Goal: Task Accomplishment & Management: Manage account settings

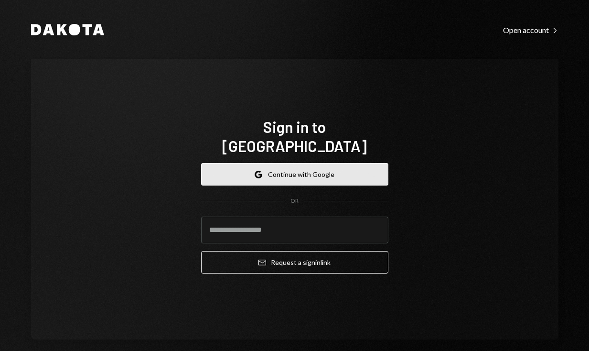
scroll to position [1, 0]
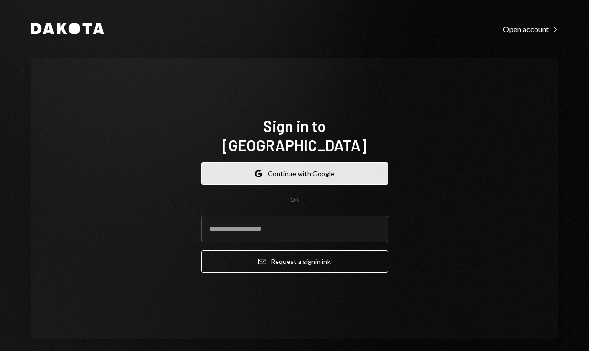
click at [335, 162] on button "Google Continue with Google" at bounding box center [294, 173] width 187 height 22
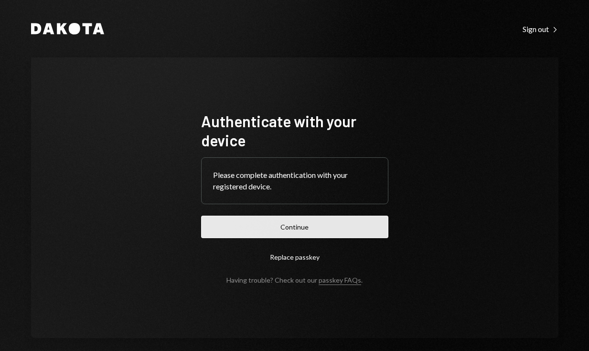
click at [305, 229] on button "Continue" at bounding box center [294, 226] width 187 height 22
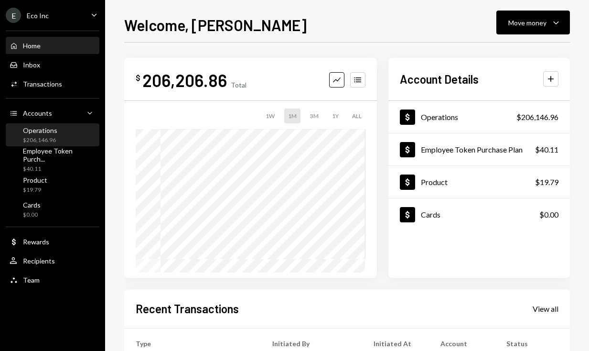
click at [75, 134] on div "Operations $206,146.96" at bounding box center [53, 135] width 86 height 18
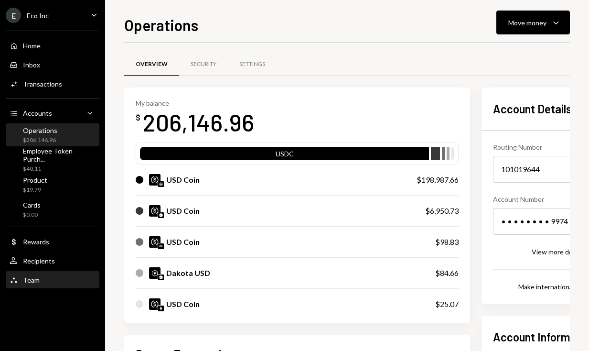
click at [57, 276] on div "Team Team" at bounding box center [53, 280] width 86 height 9
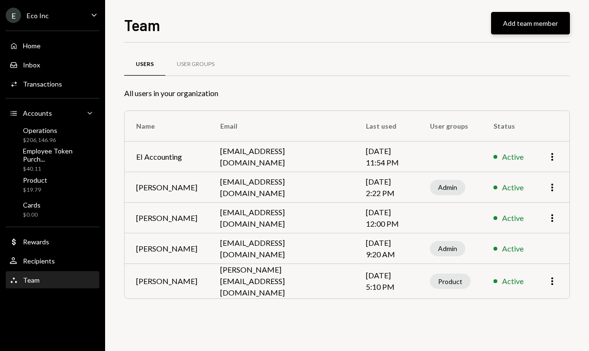
click at [545, 25] on button "Add team member" at bounding box center [530, 23] width 79 height 22
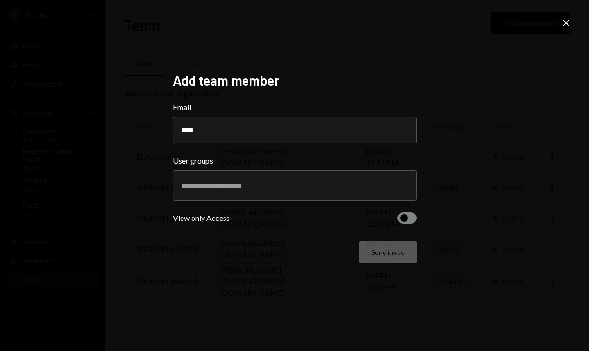
type input "**********"
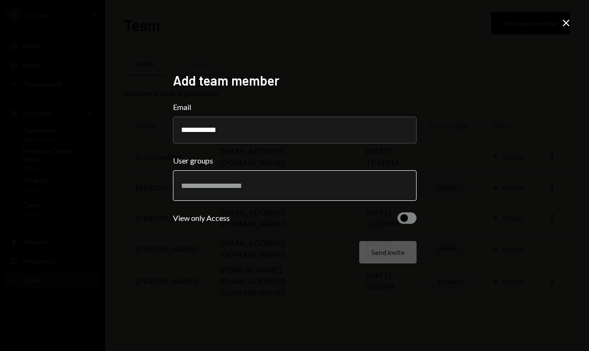
click at [232, 181] on input "text" at bounding box center [294, 185] width 227 height 9
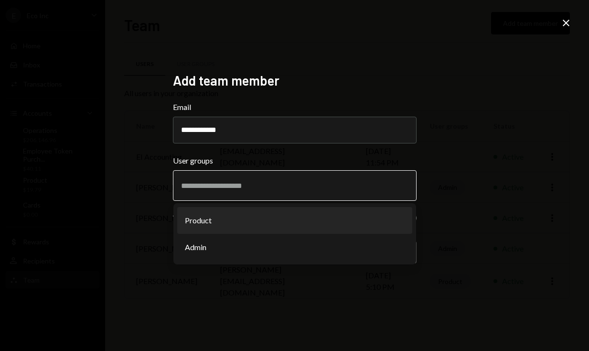
click at [221, 224] on li "Product" at bounding box center [294, 220] width 235 height 27
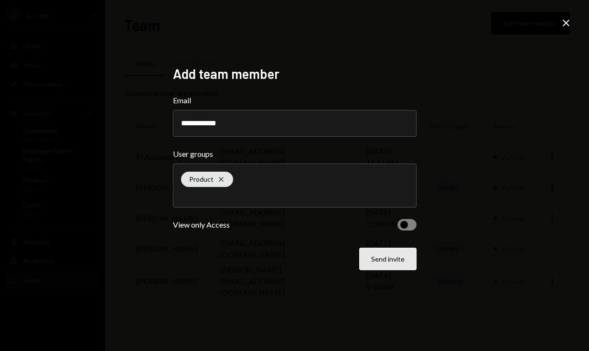
click at [408, 258] on button "Send invite" at bounding box center [387, 258] width 57 height 22
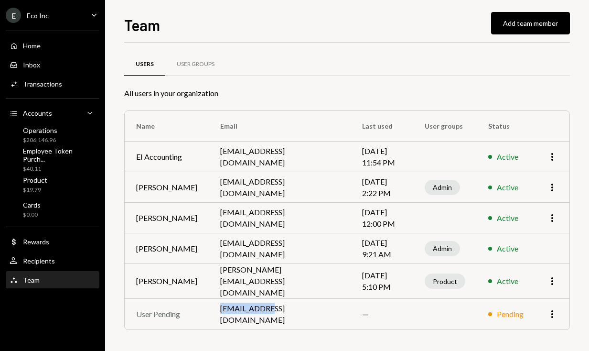
drag, startPoint x: 215, startPoint y: 313, endPoint x: 299, endPoint y: 317, distance: 84.6
click at [299, 317] on td "srao@eco.com" at bounding box center [280, 314] width 142 height 31
click at [266, 313] on td "srao@eco.com" at bounding box center [280, 314] width 142 height 31
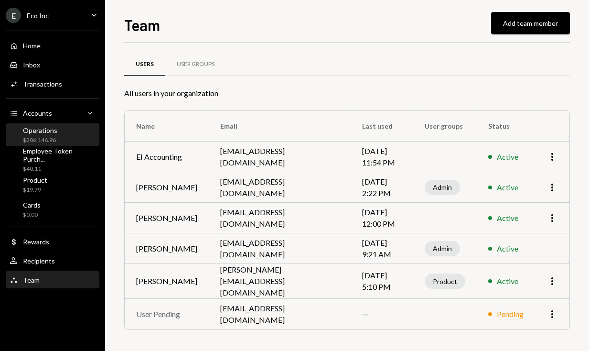
click at [64, 135] on div "Operations $206,146.96" at bounding box center [53, 135] width 86 height 18
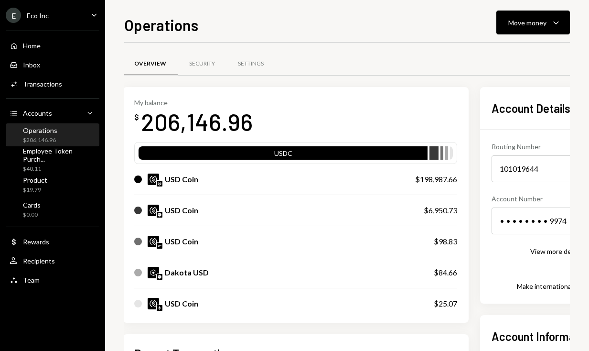
scroll to position [0, 1]
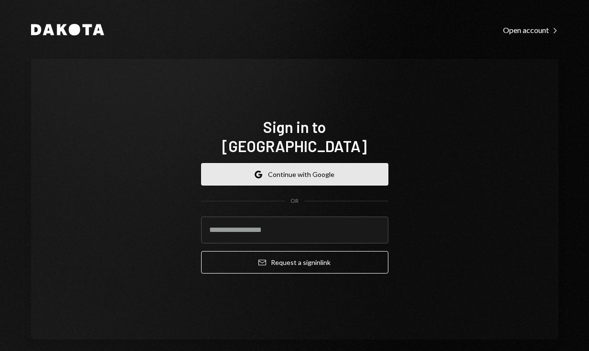
click at [317, 163] on button "Google Continue with Google" at bounding box center [294, 174] width 187 height 22
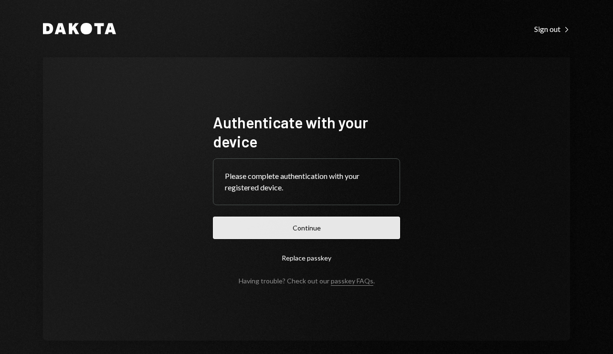
click at [353, 224] on button "Continue" at bounding box center [306, 228] width 187 height 22
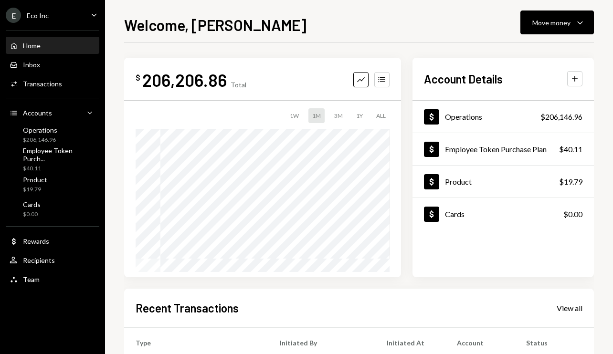
click at [36, 44] on div "Home" at bounding box center [32, 46] width 18 height 8
click at [63, 132] on div "Operations $206,146.96" at bounding box center [53, 135] width 86 height 18
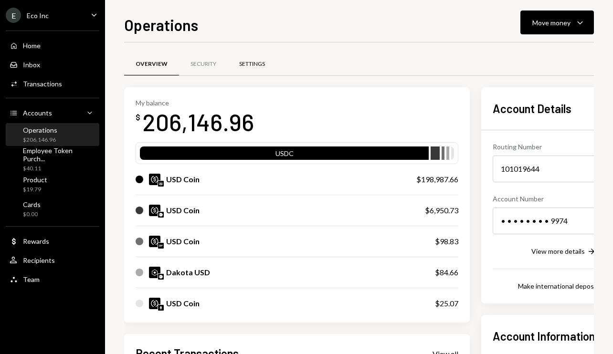
click at [244, 67] on div "Settings" at bounding box center [252, 64] width 26 height 8
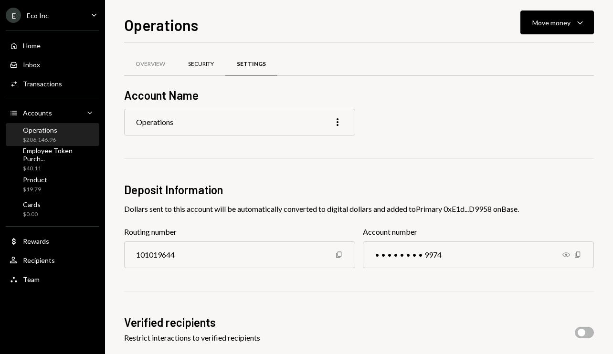
click at [194, 64] on div "Security" at bounding box center [201, 64] width 26 height 8
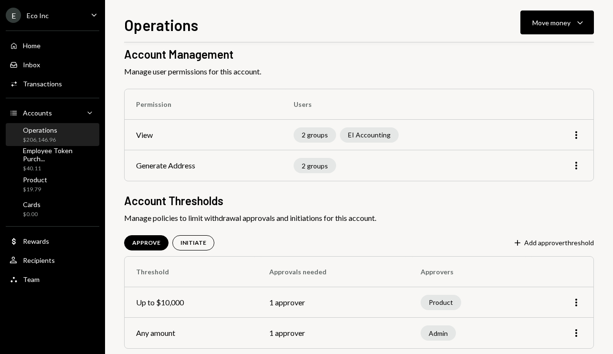
scroll to position [55, 0]
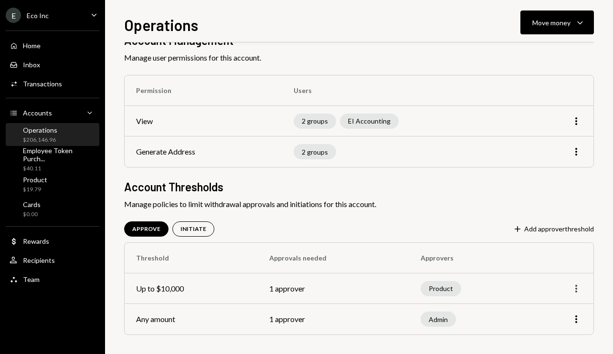
click at [578, 289] on icon "More" at bounding box center [576, 288] width 11 height 11
click at [551, 306] on div "Edit" at bounding box center [555, 309] width 48 height 17
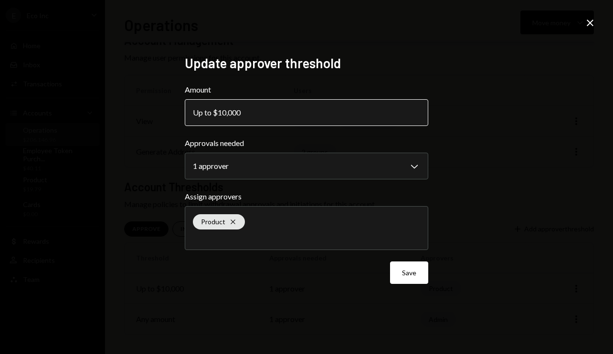
click at [246, 107] on div "Up to $10,000" at bounding box center [219, 112] width 53 height 11
click at [245, 110] on div "Up to $10,000" at bounding box center [219, 112] width 53 height 11
click at [244, 110] on div "Up to $10,000" at bounding box center [219, 112] width 53 height 11
click at [224, 109] on div "Up to $10,000" at bounding box center [219, 112] width 53 height 11
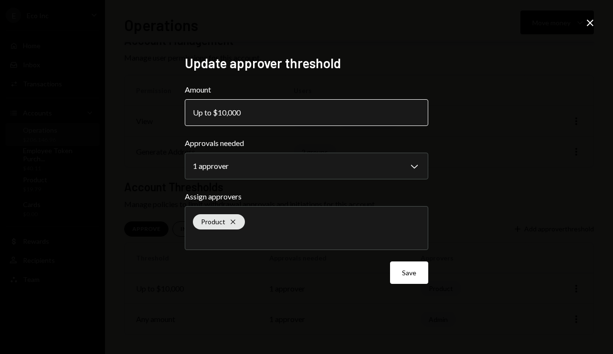
click at [224, 109] on div "Up to $10,000" at bounding box center [219, 112] width 53 height 11
click at [588, 20] on icon at bounding box center [590, 23] width 7 height 7
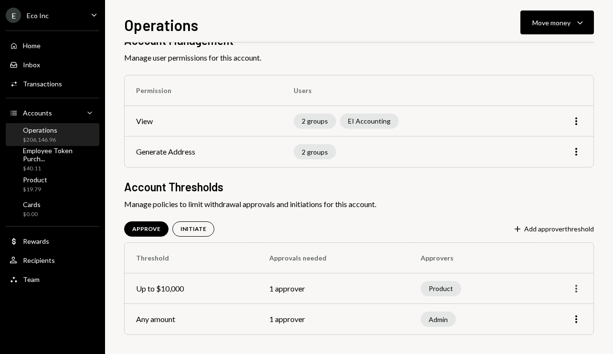
click at [577, 291] on icon "button" at bounding box center [577, 289] width 2 height 8
click at [548, 326] on div "Remove" at bounding box center [555, 326] width 48 height 17
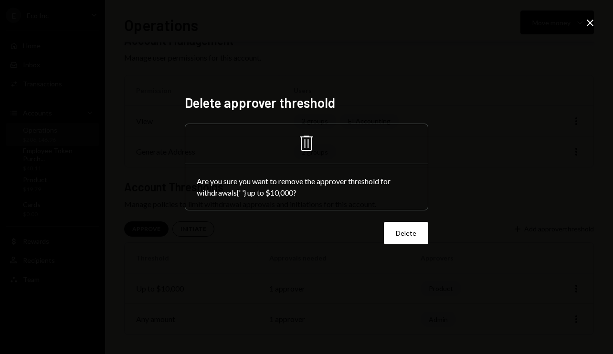
click at [404, 235] on button "Delete" at bounding box center [406, 233] width 44 height 22
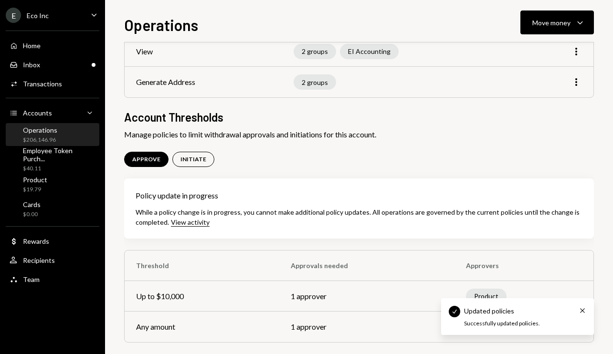
scroll to position [132, 0]
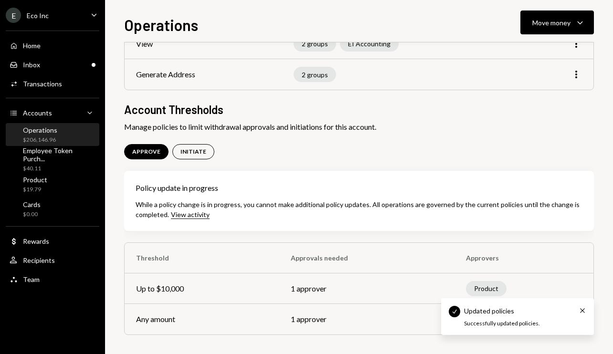
click at [584, 309] on icon "Cross" at bounding box center [583, 311] width 8 height 8
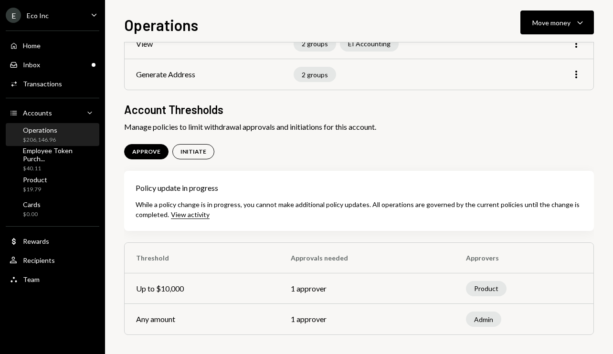
click at [193, 216] on div "View activity" at bounding box center [190, 215] width 39 height 9
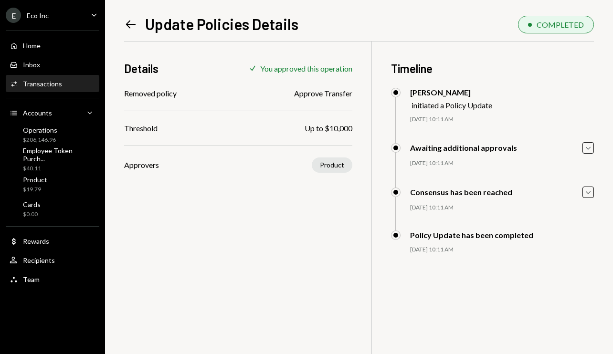
click at [130, 28] on icon at bounding box center [131, 24] width 10 height 8
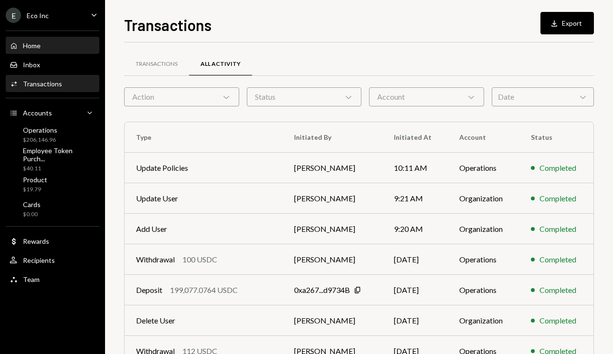
click at [47, 40] on div "Home Home" at bounding box center [53, 46] width 86 height 16
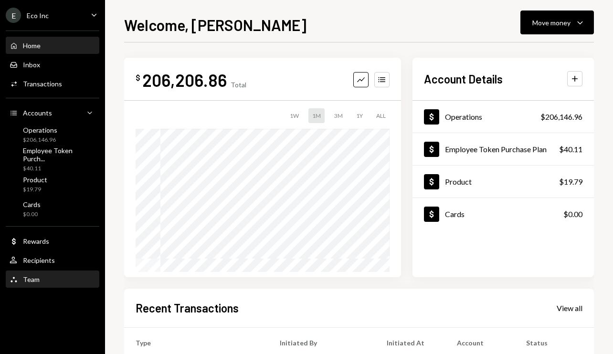
click at [56, 278] on div "Team Team" at bounding box center [53, 280] width 86 height 9
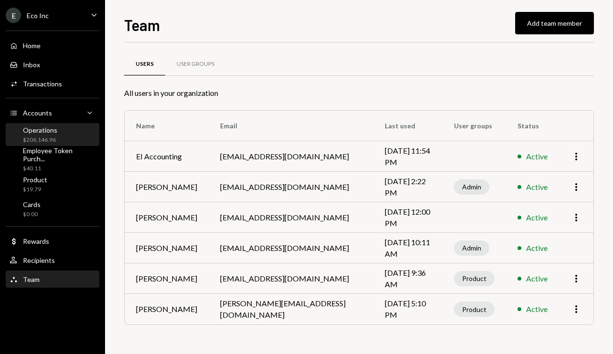
click at [64, 133] on div "Operations $206,146.96" at bounding box center [53, 135] width 86 height 18
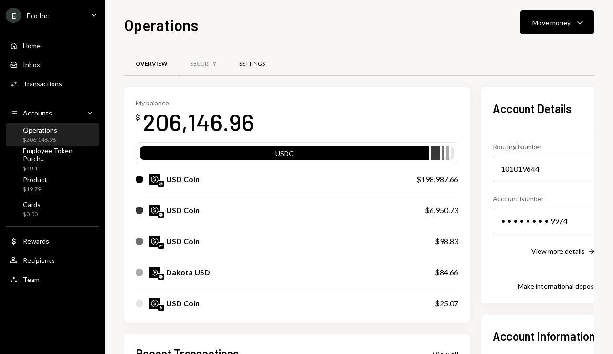
click at [254, 64] on div "Settings" at bounding box center [252, 64] width 26 height 8
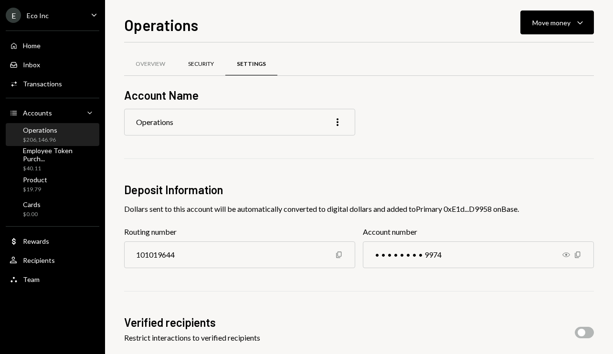
click at [193, 64] on div "Security" at bounding box center [201, 64] width 26 height 8
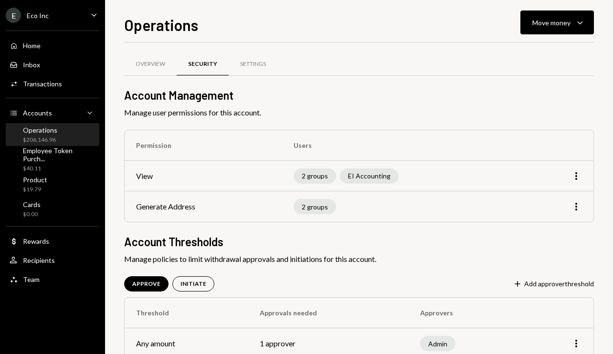
scroll to position [24, 0]
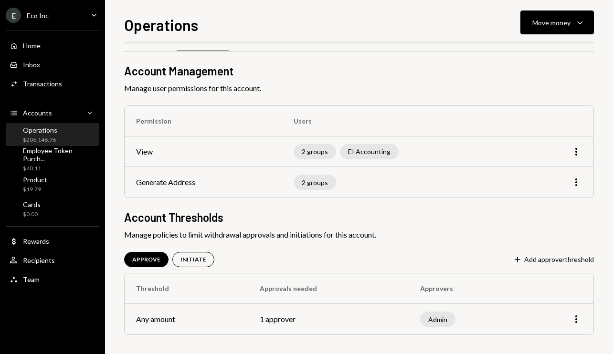
click at [587, 257] on button "Plus Add approver threshold" at bounding box center [553, 260] width 81 height 11
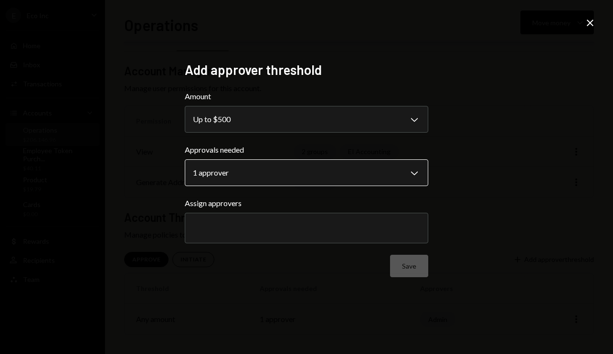
click at [290, 179] on body "**********" at bounding box center [306, 177] width 613 height 354
click at [267, 221] on div at bounding box center [306, 228] width 227 height 24
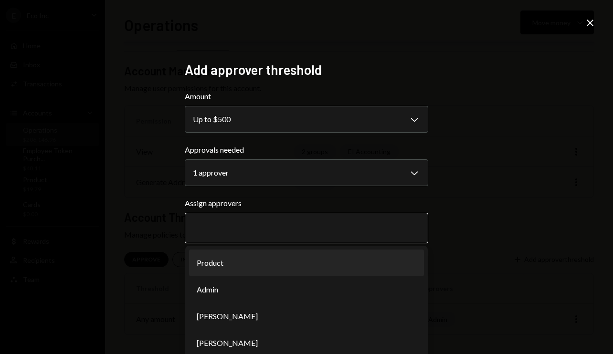
click at [248, 258] on li "Product" at bounding box center [306, 263] width 235 height 27
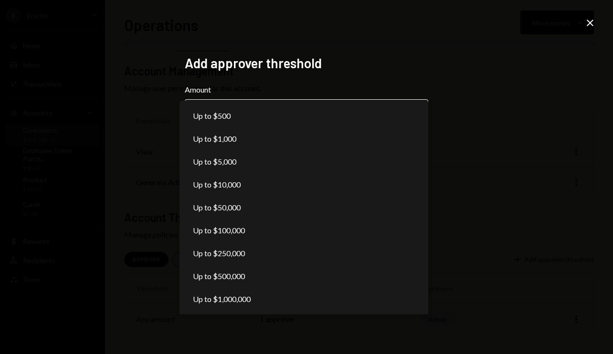
click at [286, 116] on body "**********" at bounding box center [306, 177] width 613 height 354
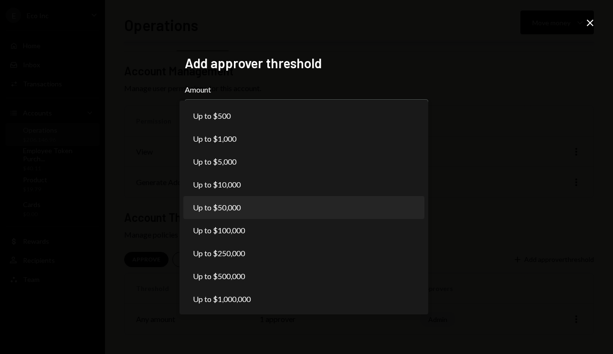
select select "*****"
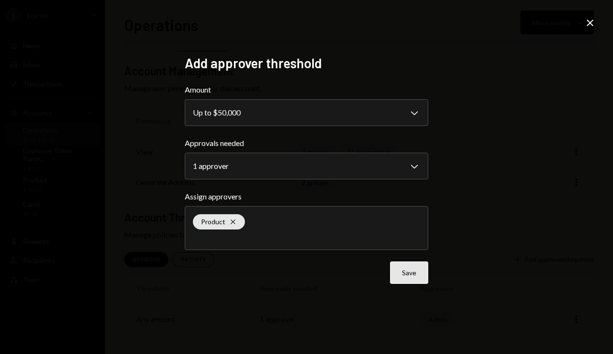
click at [412, 275] on button "Save" at bounding box center [409, 273] width 38 height 22
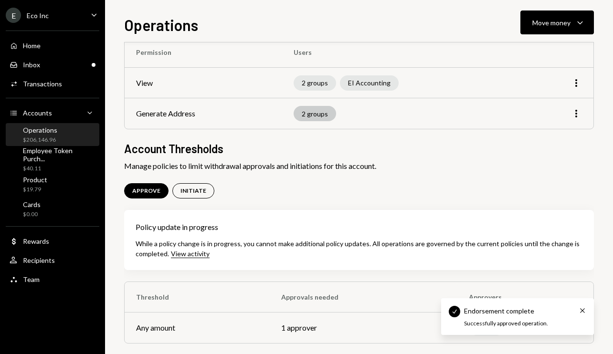
scroll to position [102, 0]
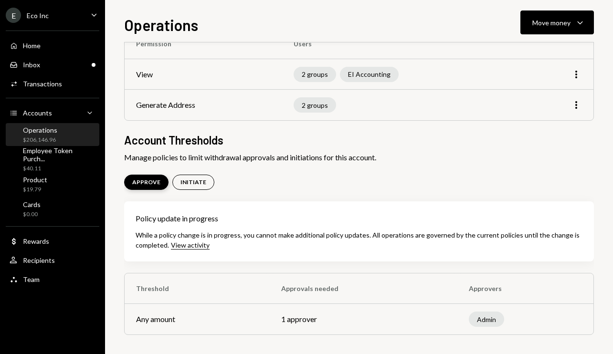
click at [147, 175] on div "APPROVE" at bounding box center [146, 182] width 44 height 15
click at [192, 180] on div "INITIATE" at bounding box center [194, 183] width 26 height 8
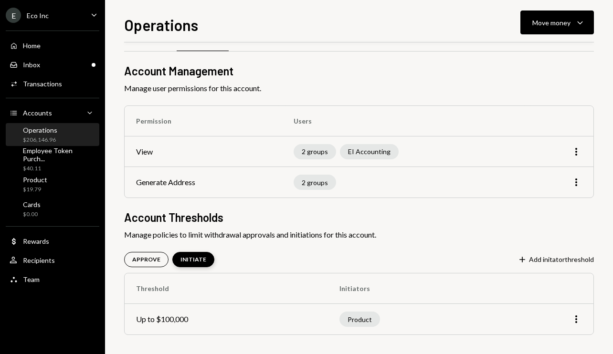
scroll to position [24, 0]
click at [146, 260] on div "APPROVE" at bounding box center [146, 260] width 28 height 8
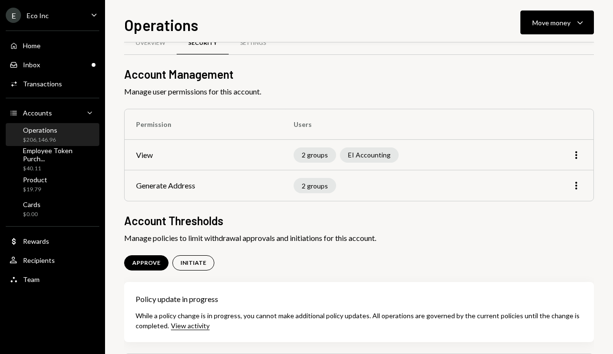
scroll to position [0, 0]
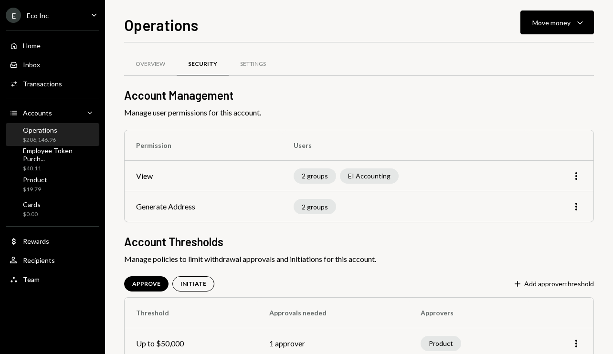
scroll to position [55, 0]
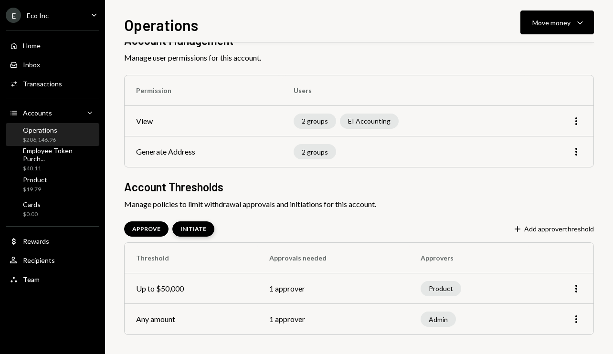
click at [200, 226] on div "INITIATE" at bounding box center [194, 229] width 26 height 8
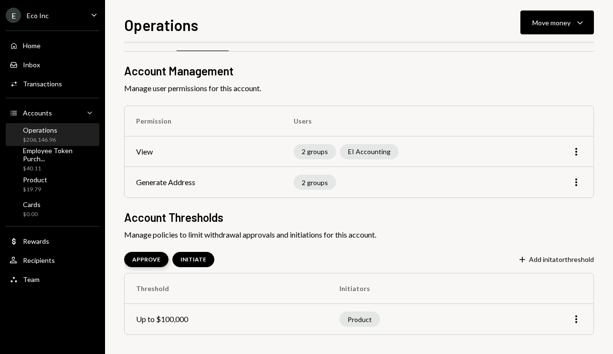
click at [144, 256] on div "APPROVE" at bounding box center [146, 260] width 28 height 8
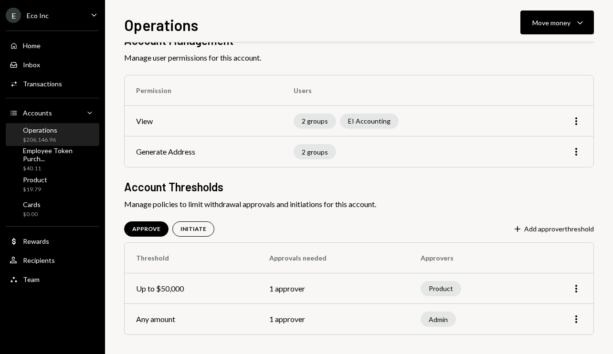
scroll to position [0, 0]
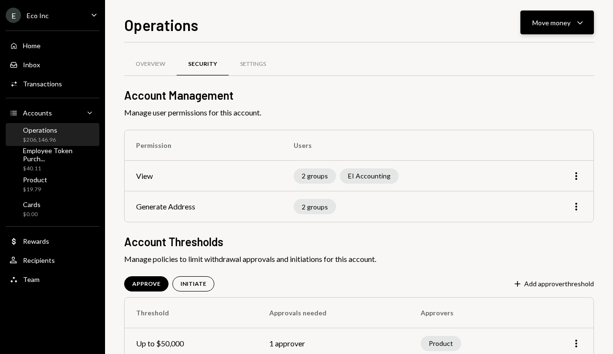
click at [572, 26] on div "Move money Caret Down" at bounding box center [558, 22] width 50 height 11
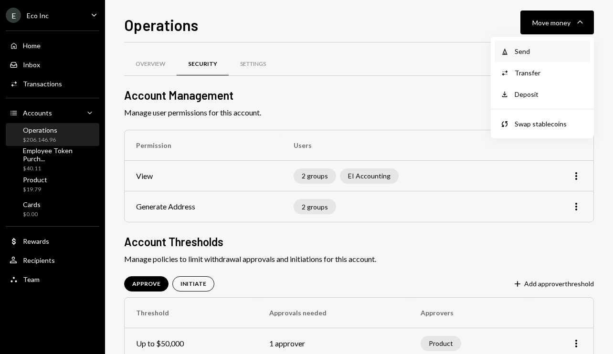
click at [533, 49] on div "Send" at bounding box center [550, 51] width 70 height 10
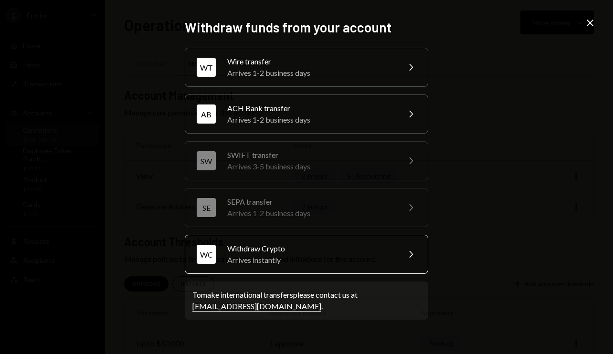
click at [378, 256] on div "Arrives instantly" at bounding box center [310, 260] width 166 height 11
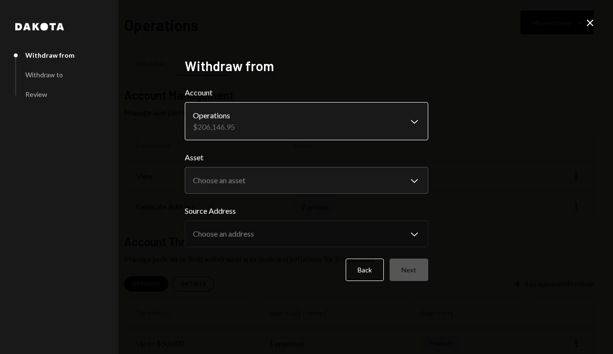
click at [235, 126] on body "**********" at bounding box center [306, 177] width 613 height 354
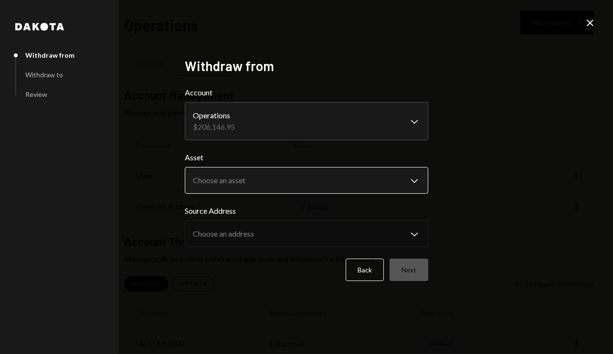
click at [246, 181] on body "**********" at bounding box center [306, 177] width 613 height 354
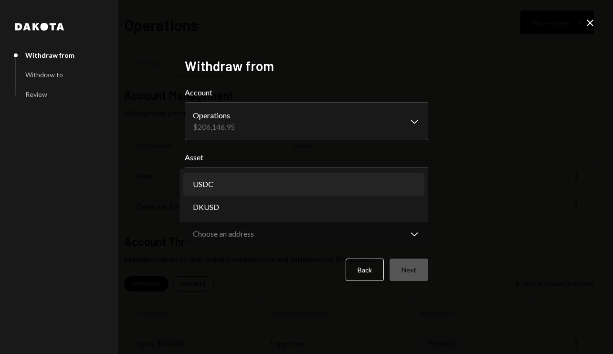
select select "****"
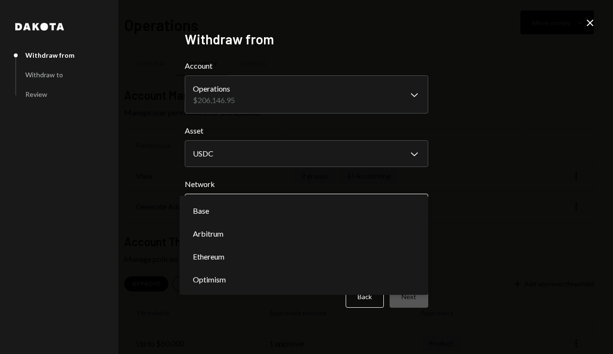
click at [250, 209] on body "**********" at bounding box center [306, 177] width 613 height 354
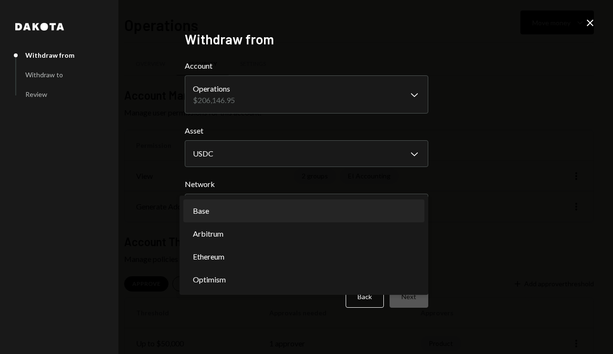
select select "**********"
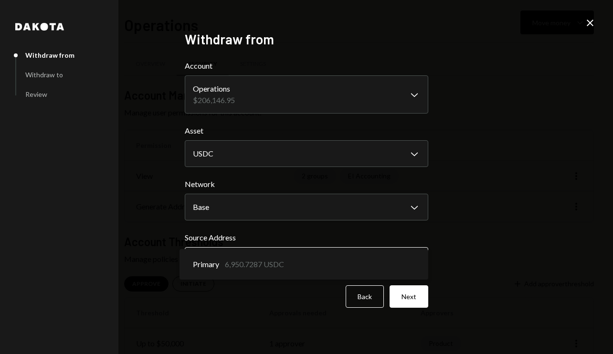
click at [256, 252] on body "**********" at bounding box center [306, 177] width 613 height 354
click at [422, 303] on button "Next" at bounding box center [409, 297] width 39 height 22
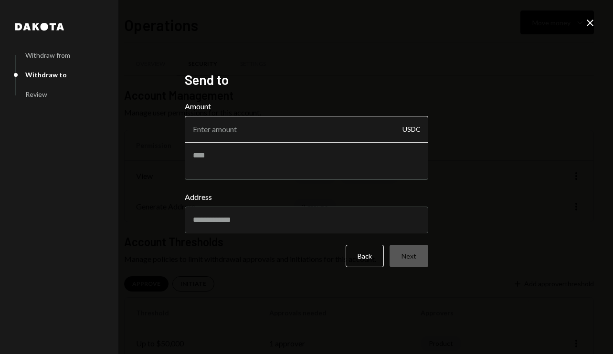
drag, startPoint x: 248, startPoint y: 124, endPoint x: 243, endPoint y: 128, distance: 7.1
click at [247, 124] on input "Amount" at bounding box center [307, 129] width 244 height 27
type input "6000"
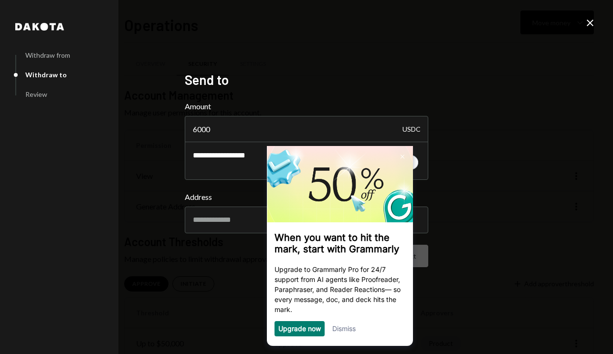
click at [352, 332] on link "Dismiss" at bounding box center [343, 329] width 23 height 8
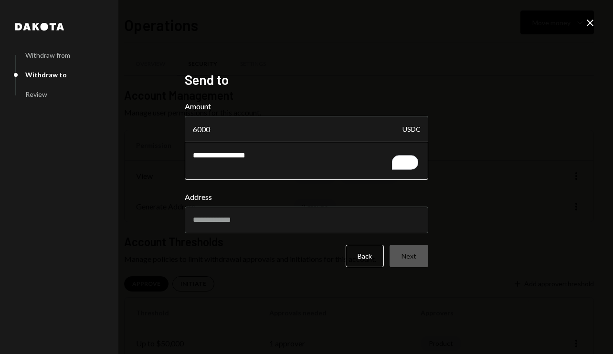
click at [279, 167] on textarea "**********" at bounding box center [307, 161] width 244 height 38
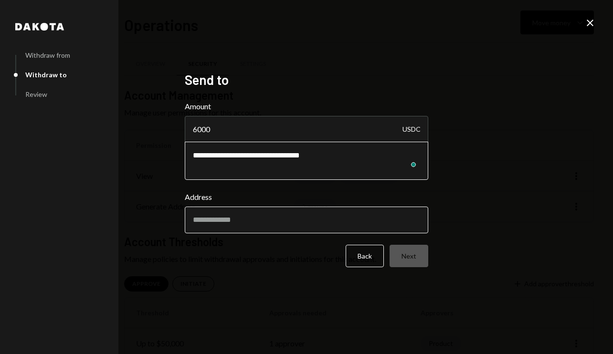
type textarea "**********"
click at [300, 222] on input "Address" at bounding box center [307, 220] width 244 height 27
paste input "**********"
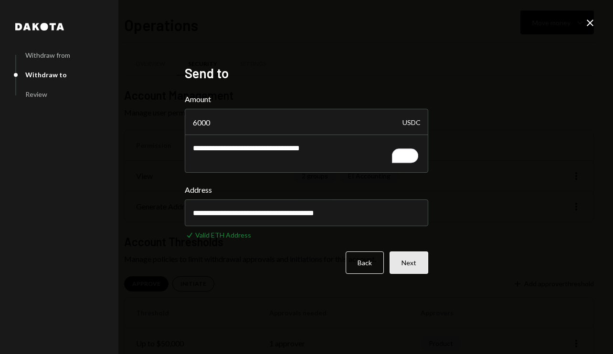
type input "**********"
click at [410, 266] on button "Next" at bounding box center [409, 263] width 39 height 22
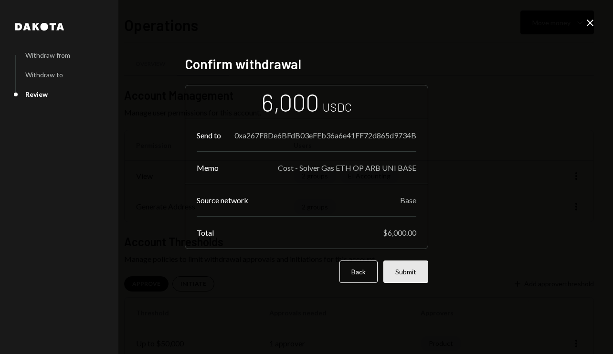
click at [403, 273] on button "Submit" at bounding box center [406, 272] width 45 height 22
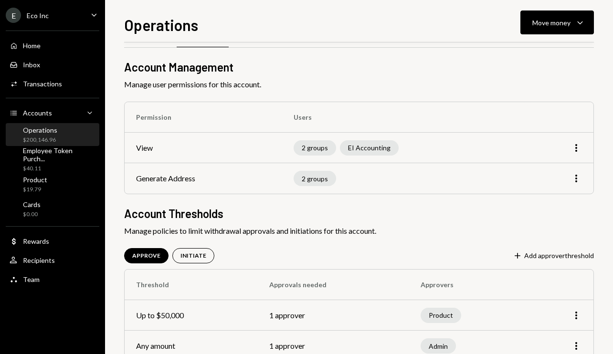
scroll to position [55, 0]
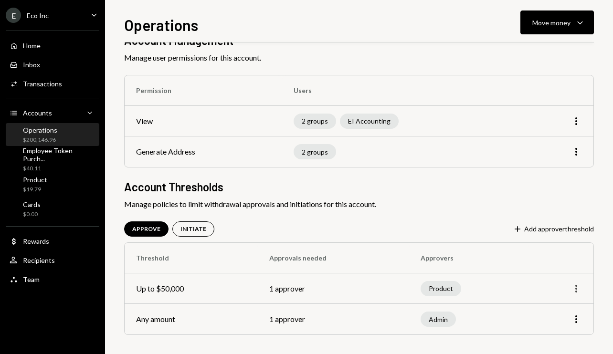
click at [579, 290] on icon "More" at bounding box center [576, 288] width 11 height 11
click at [555, 309] on div "Edit" at bounding box center [555, 309] width 48 height 17
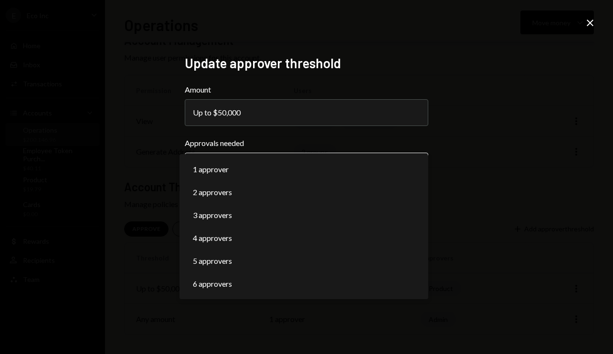
click at [276, 165] on body "**********" at bounding box center [306, 177] width 613 height 354
select select "*"
drag, startPoint x: 253, startPoint y: 190, endPoint x: 244, endPoint y: 188, distance: 9.3
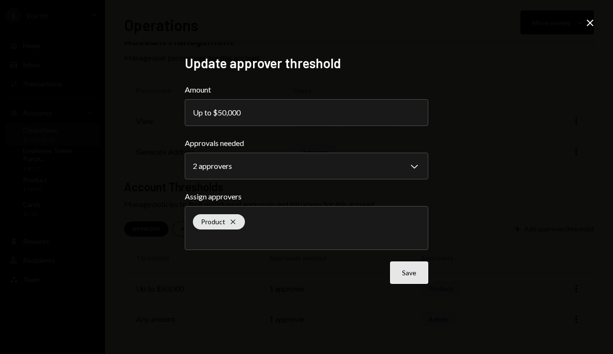
click at [416, 279] on button "Save" at bounding box center [409, 273] width 38 height 22
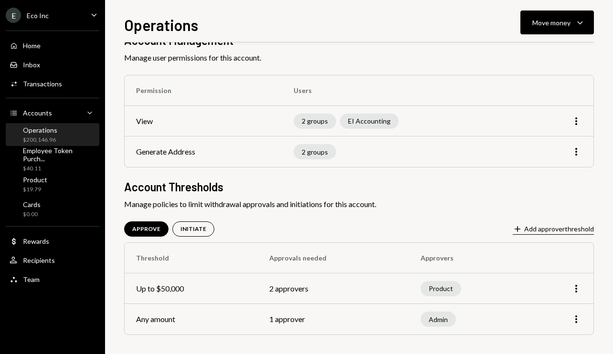
click at [575, 228] on button "Plus Add approver threshold" at bounding box center [553, 229] width 81 height 11
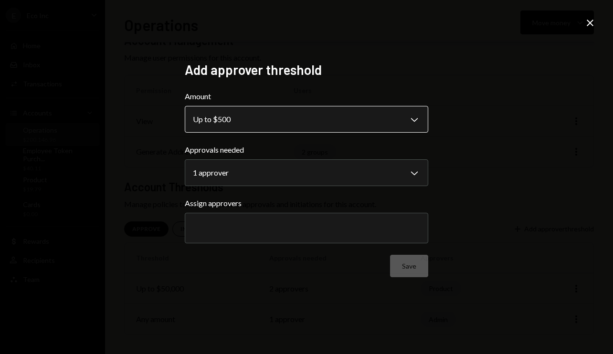
click at [277, 112] on body "**********" at bounding box center [306, 177] width 613 height 354
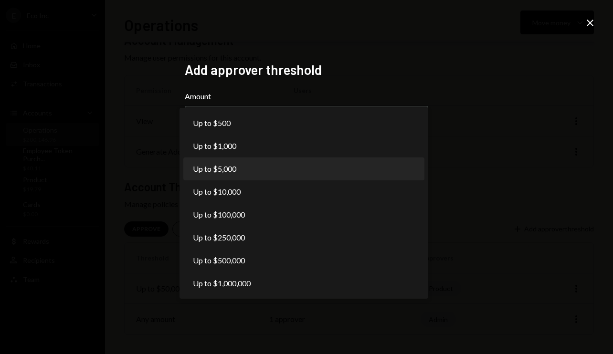
select select "****"
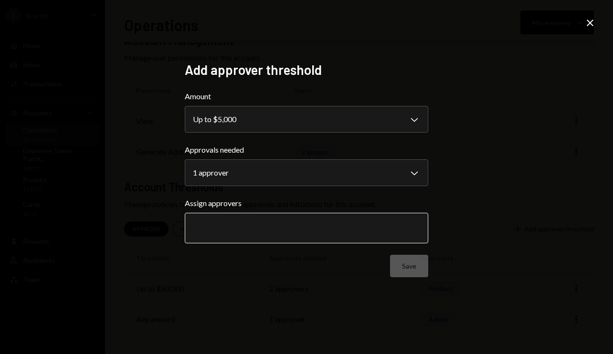
click at [297, 227] on input "text" at bounding box center [306, 228] width 227 height 9
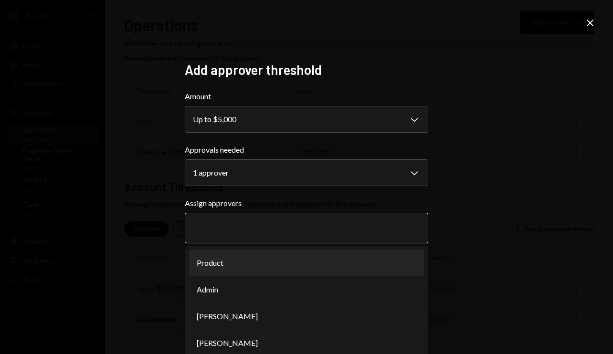
drag, startPoint x: 250, startPoint y: 265, endPoint x: 276, endPoint y: 261, distance: 25.6
click at [250, 265] on li "Product" at bounding box center [306, 263] width 235 height 27
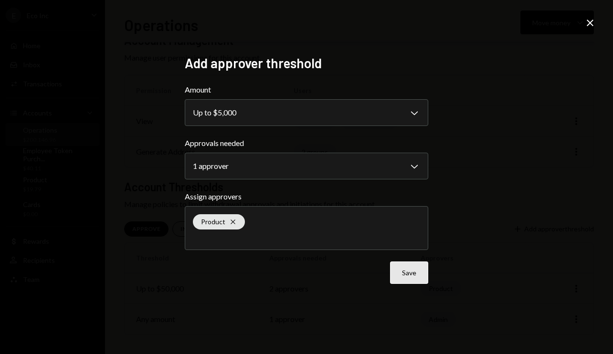
click at [415, 272] on button "Save" at bounding box center [409, 273] width 38 height 22
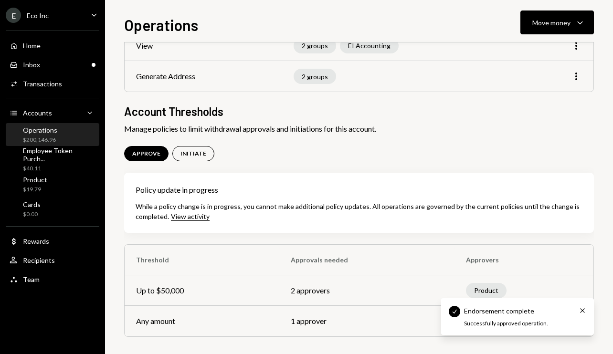
scroll to position [132, 0]
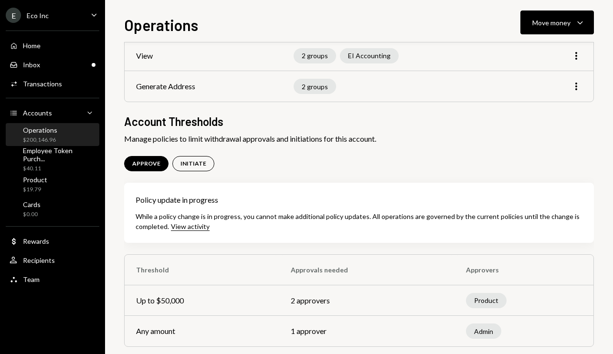
scroll to position [132, 0]
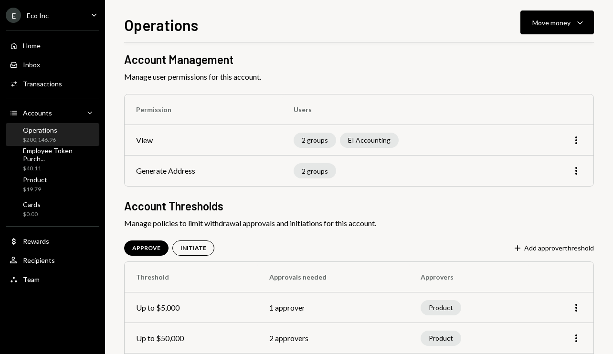
scroll to position [85, 0]
